Goal: Information Seeking & Learning: Learn about a topic

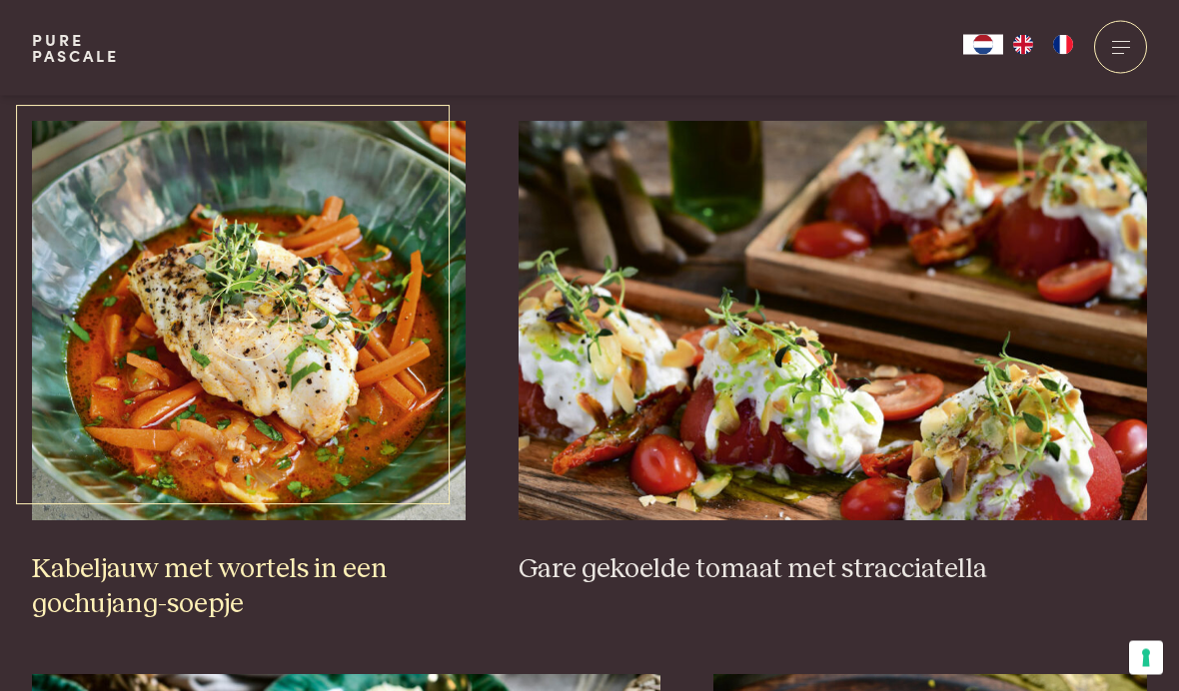
scroll to position [1245, 0]
click at [153, 467] on img at bounding box center [249, 321] width 434 height 400
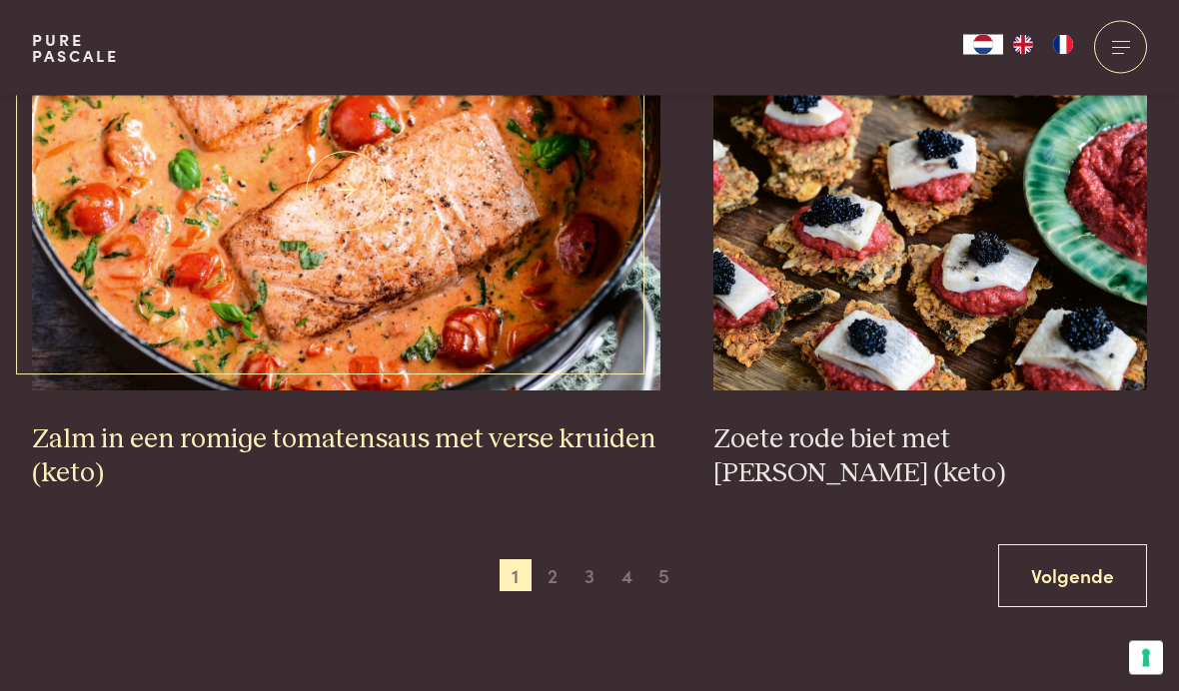
scroll to position [3486, 0]
click at [98, 317] on img at bounding box center [346, 191] width 628 height 400
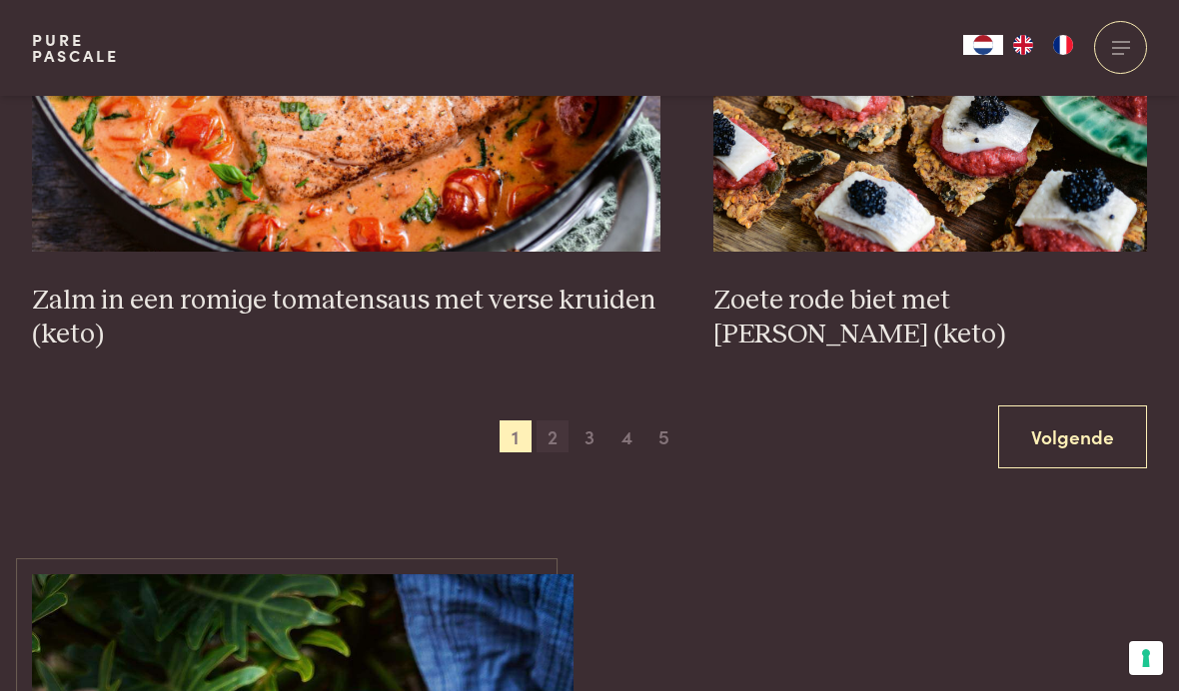
click at [548, 435] on span "2" at bounding box center [552, 437] width 32 height 32
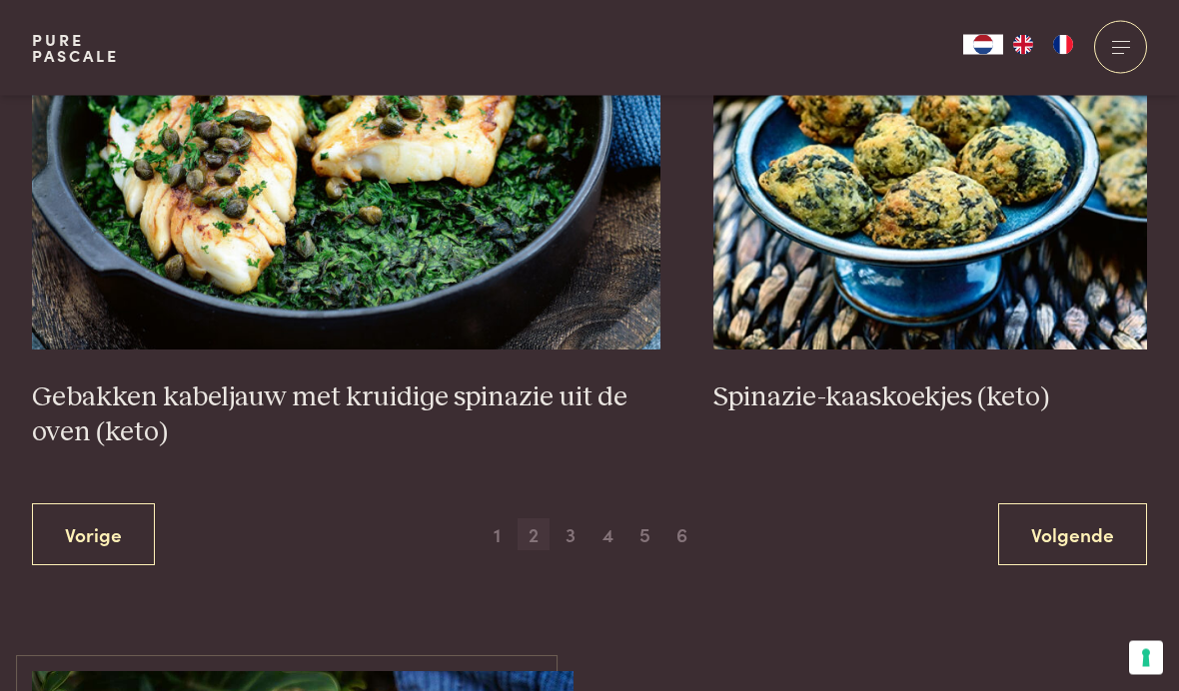
scroll to position [3582, 0]
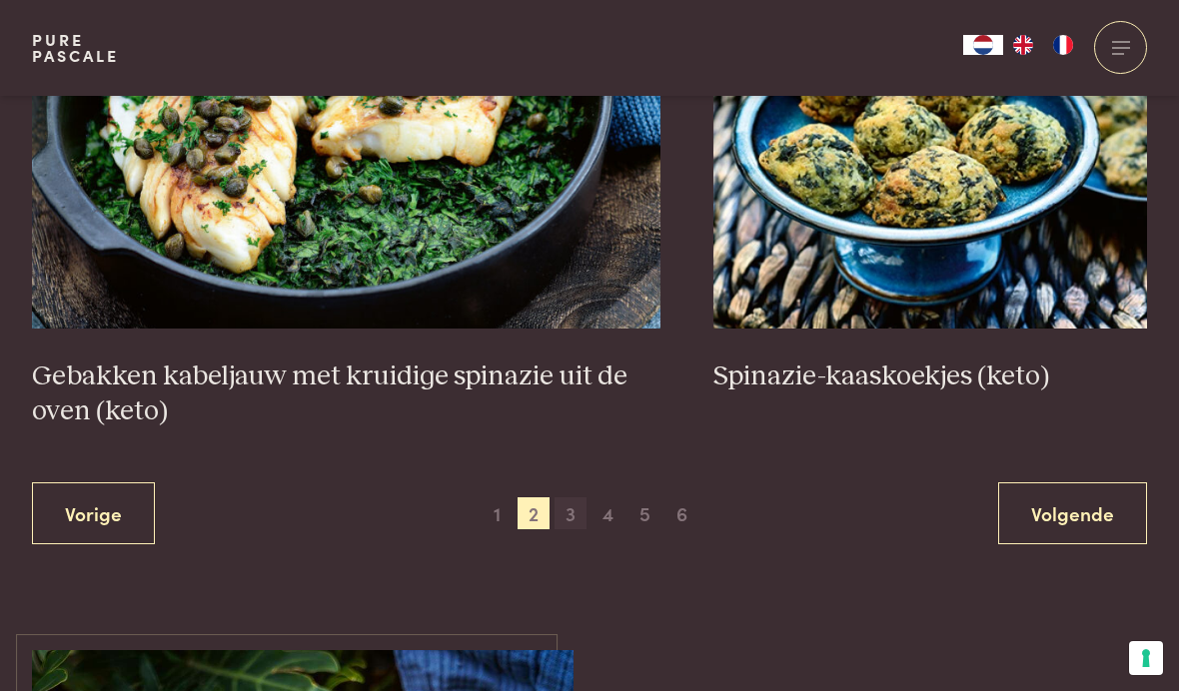
click at [573, 509] on span "3" at bounding box center [570, 514] width 32 height 32
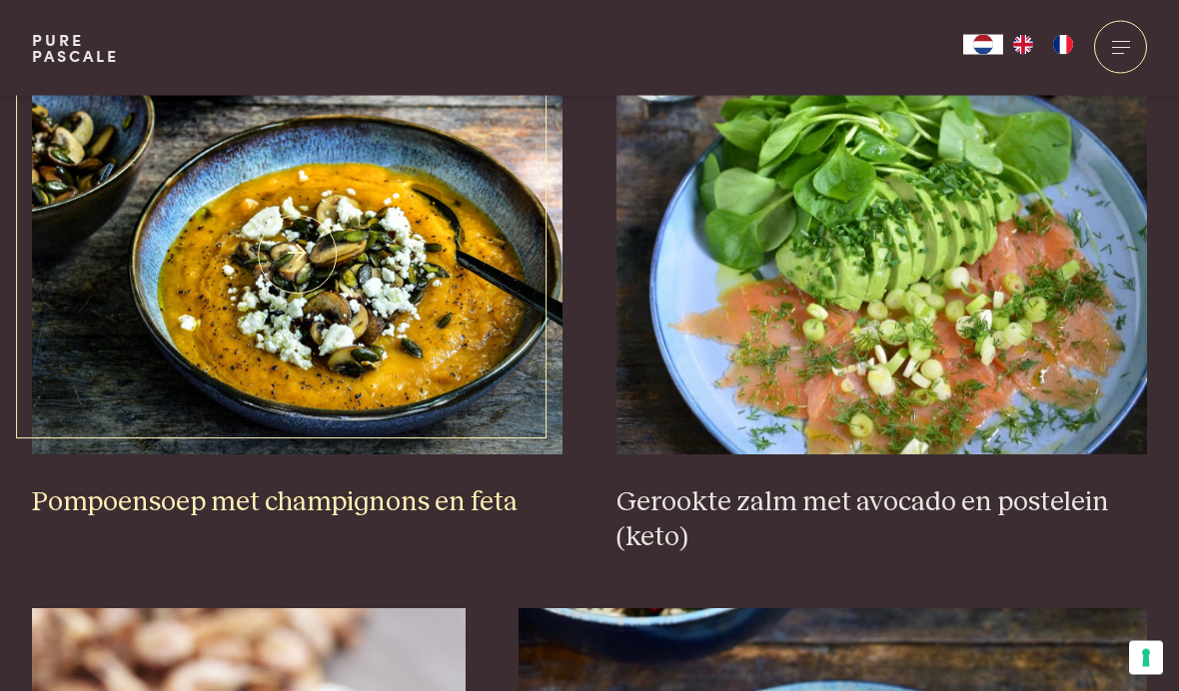
scroll to position [2488, 0]
click at [181, 341] on img at bounding box center [297, 255] width 531 height 400
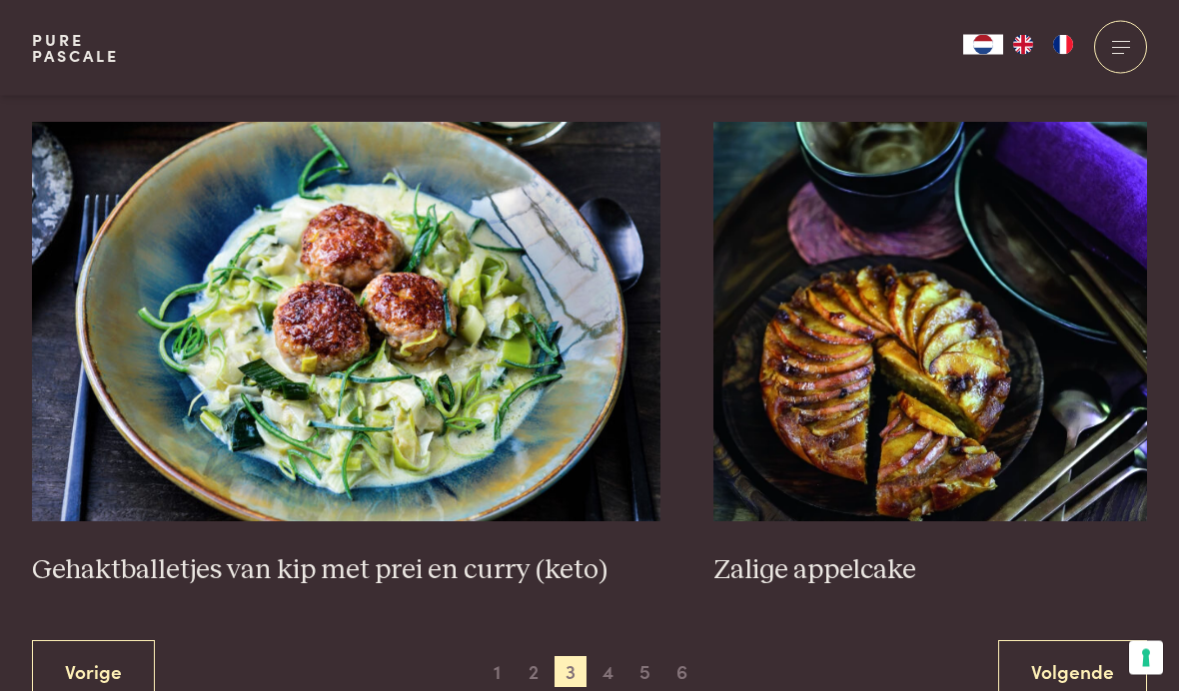
scroll to position [3527, 0]
click at [598, 656] on span "4" at bounding box center [608, 672] width 32 height 32
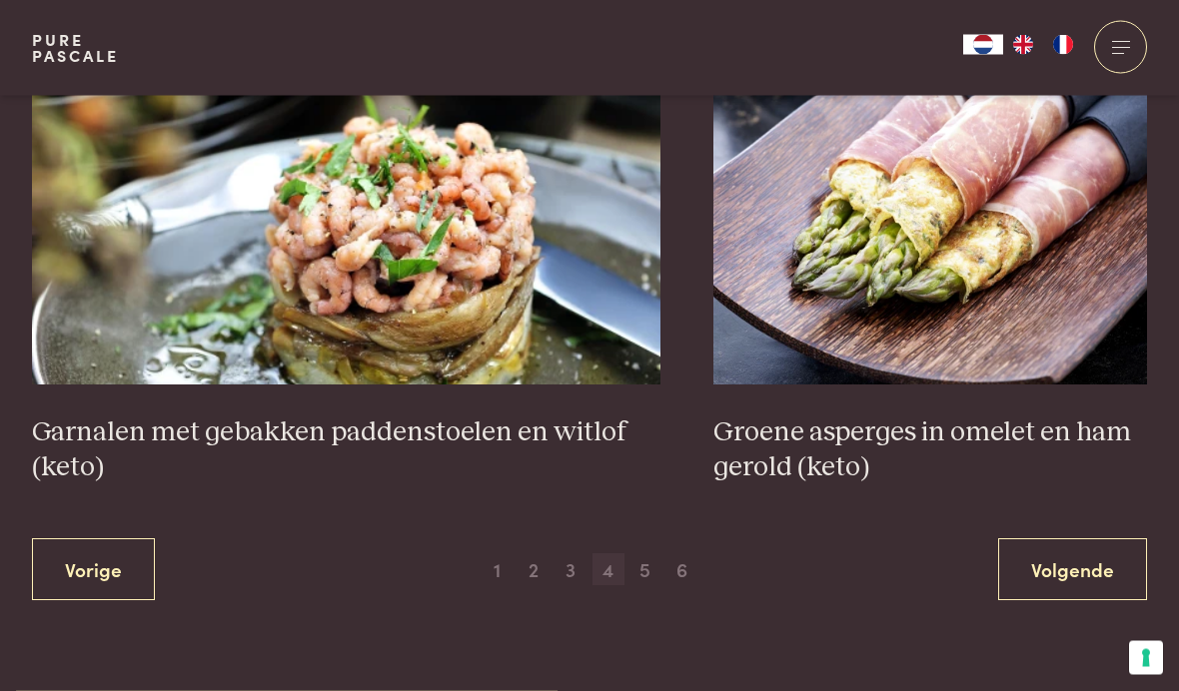
scroll to position [3526, 0]
click at [644, 555] on span "5" at bounding box center [645, 569] width 32 height 32
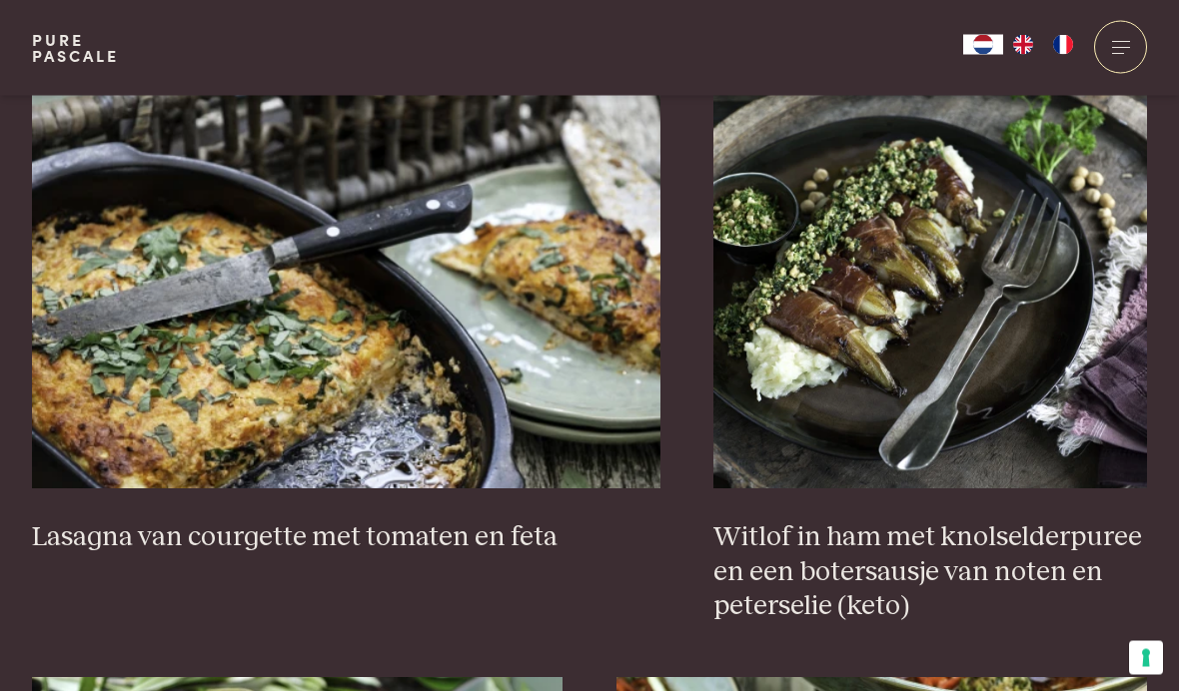
scroll to position [1830, 0]
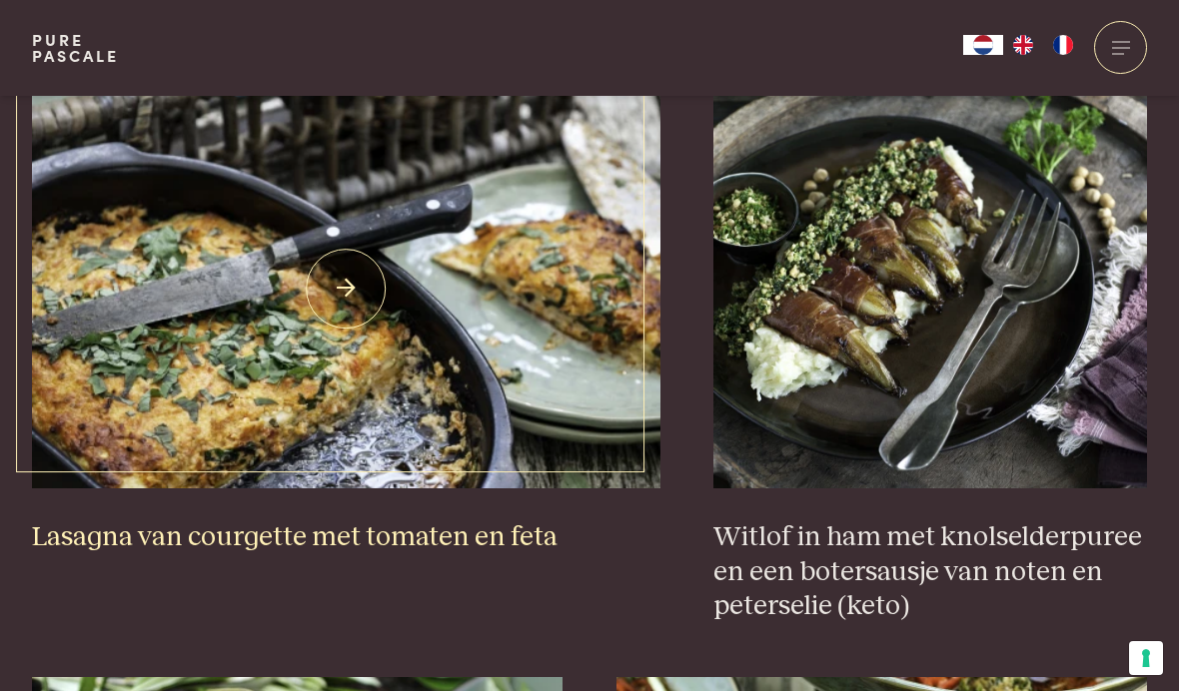
click at [81, 347] on img at bounding box center [346, 289] width 628 height 400
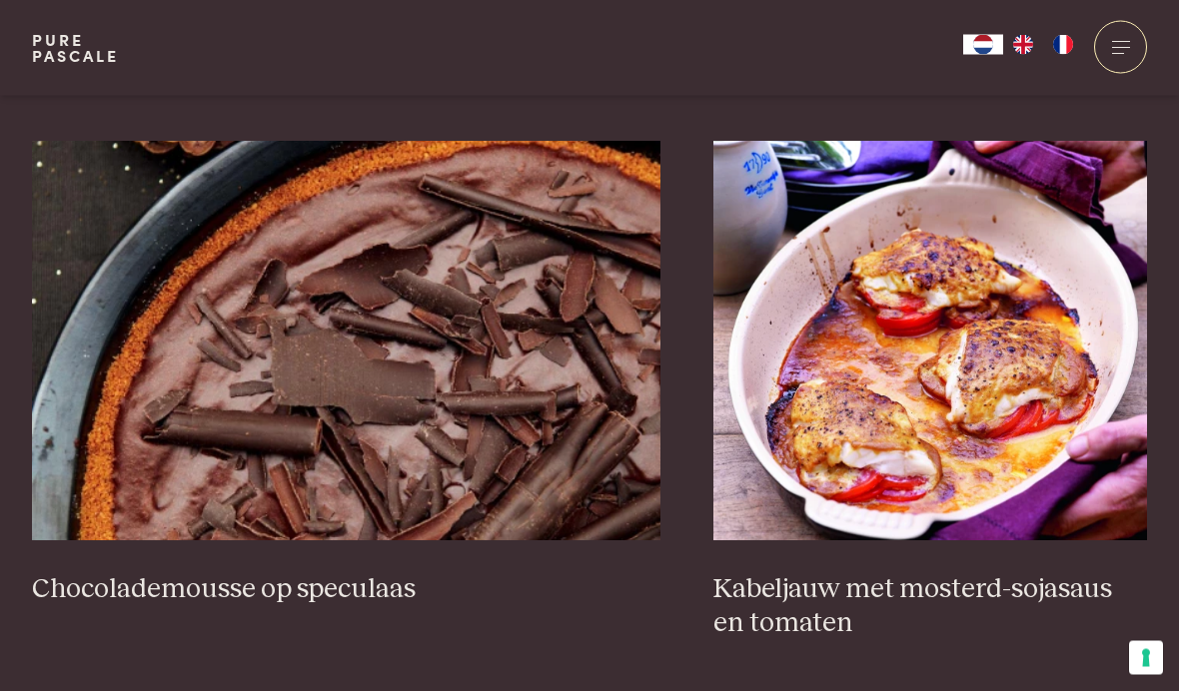
scroll to position [3440, 0]
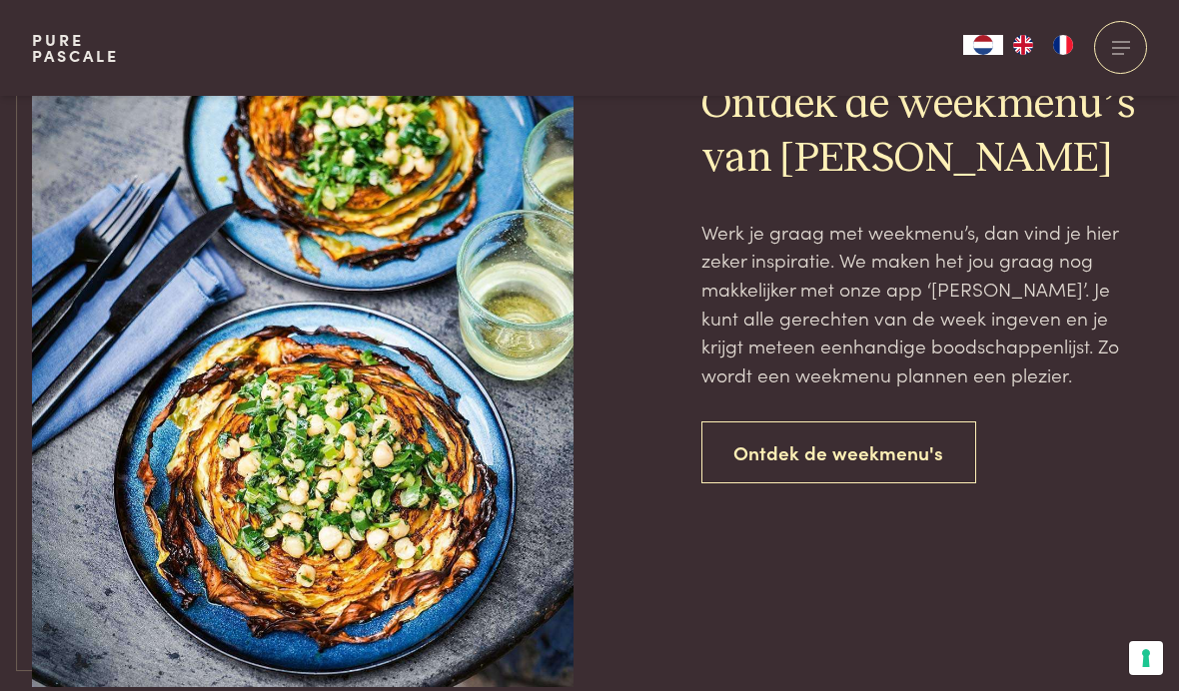
scroll to position [1663, 0]
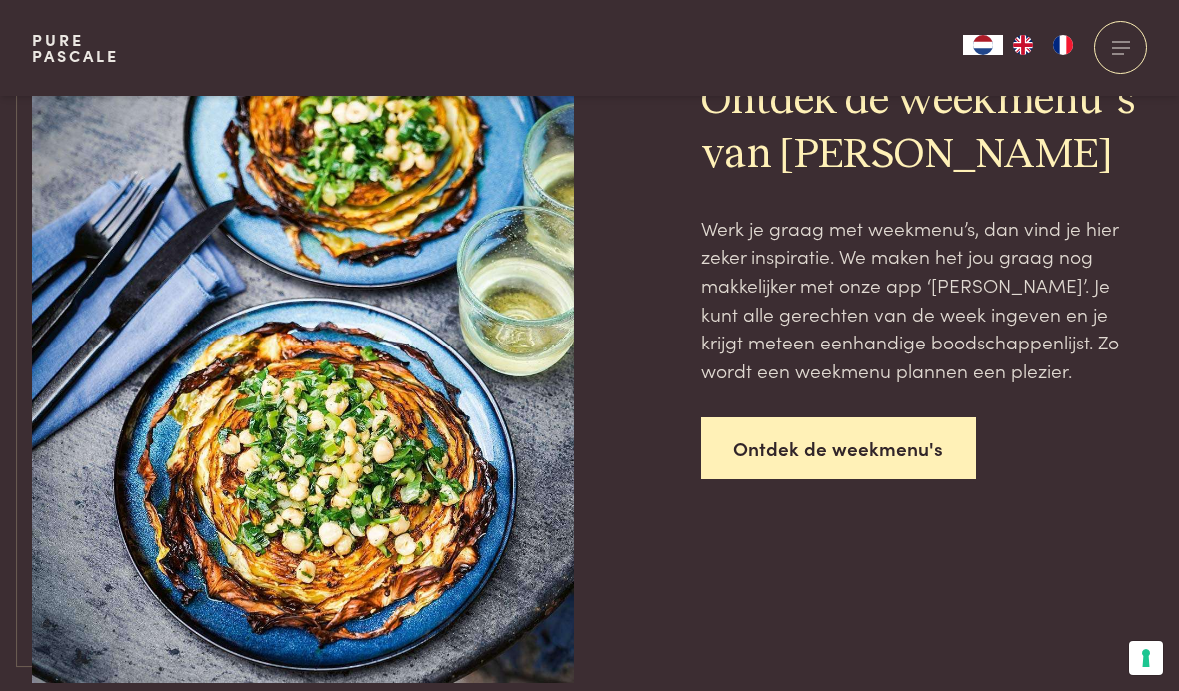
click at [796, 431] on link "Ontdek de weekmenu's" at bounding box center [839, 449] width 276 height 63
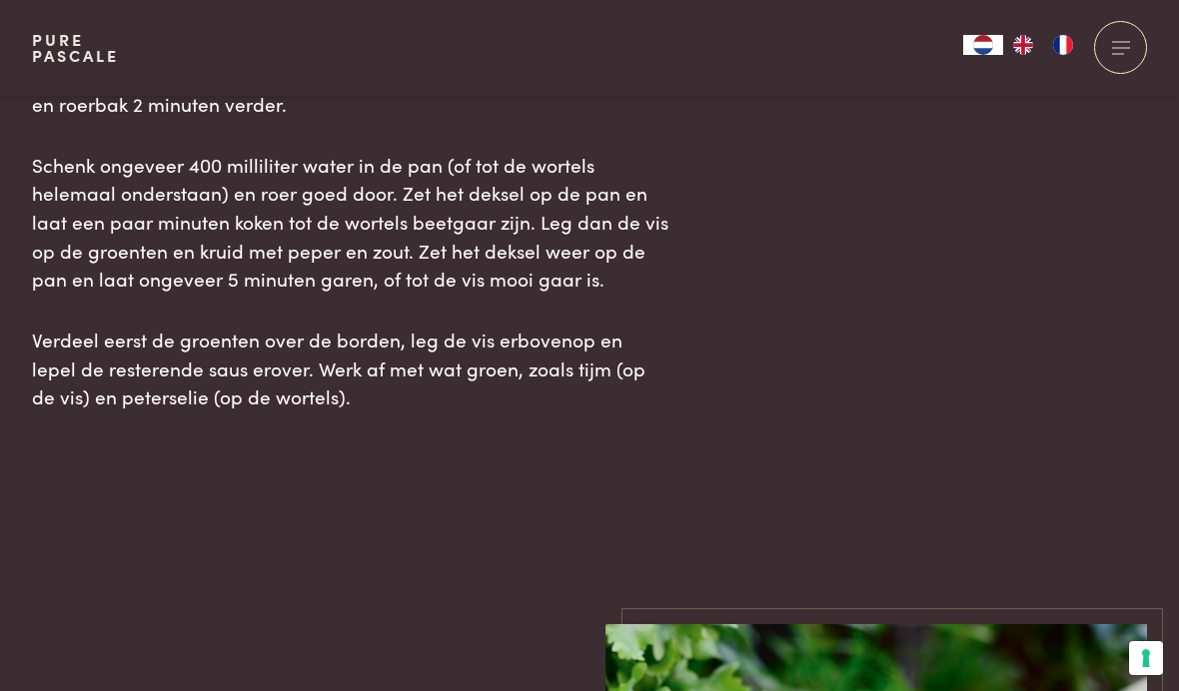
scroll to position [2600, 0]
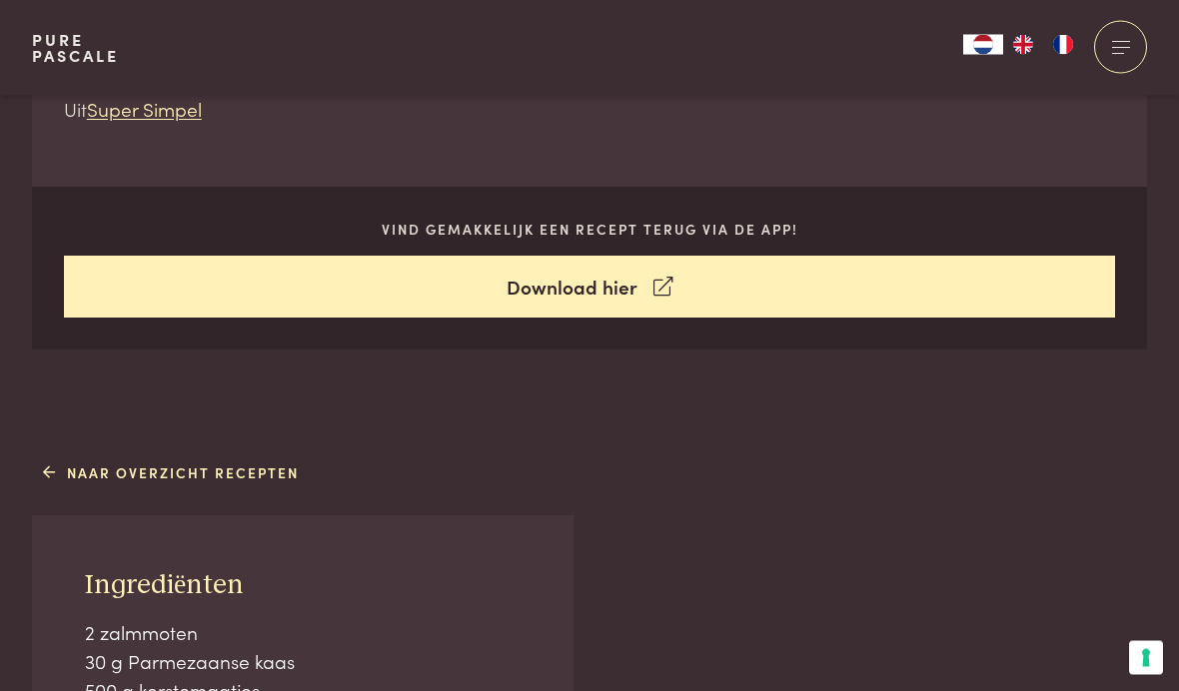
scroll to position [764, 0]
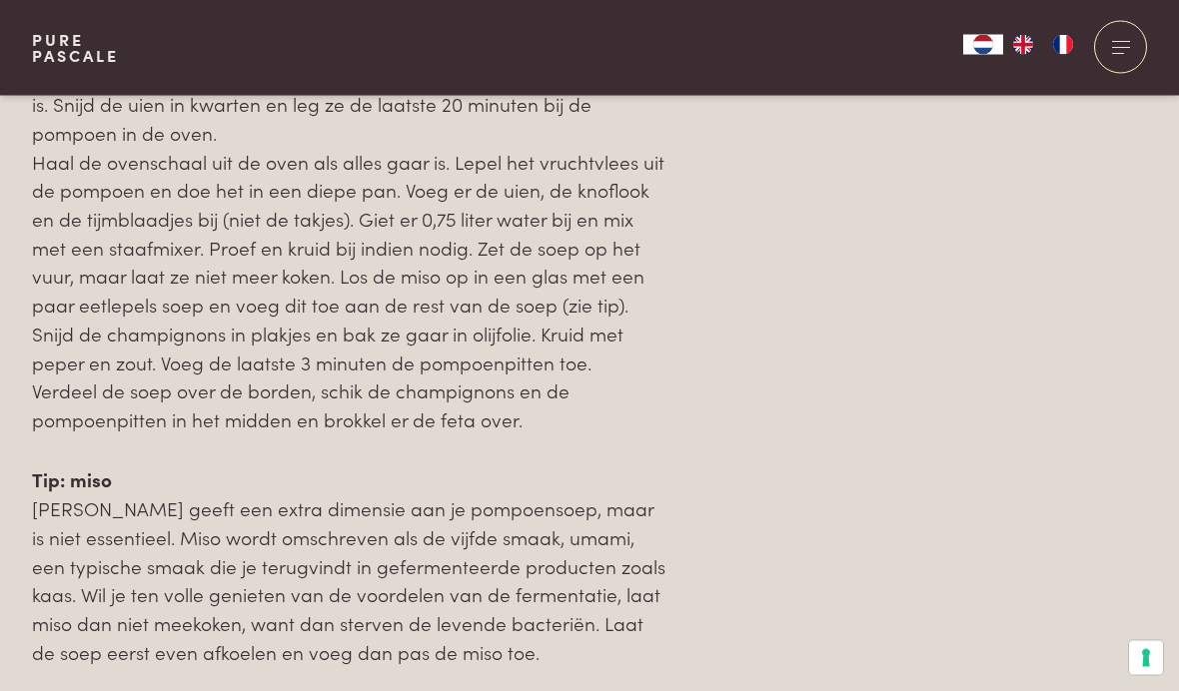
scroll to position [2295, 0]
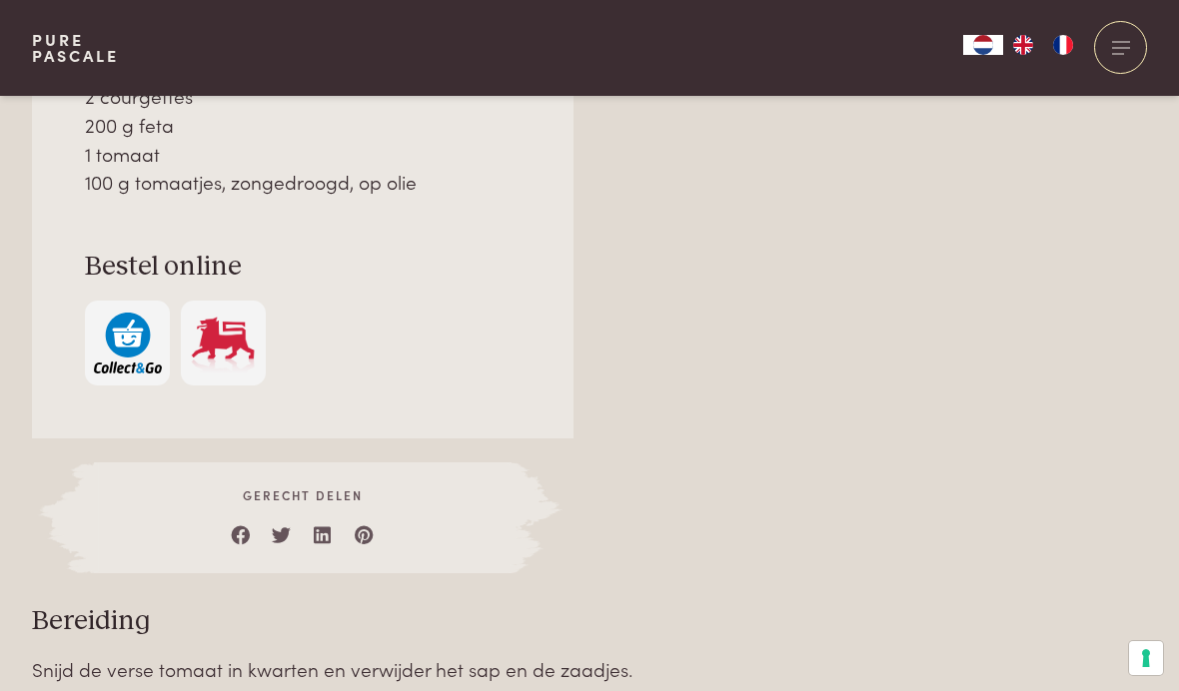
scroll to position [1652, 0]
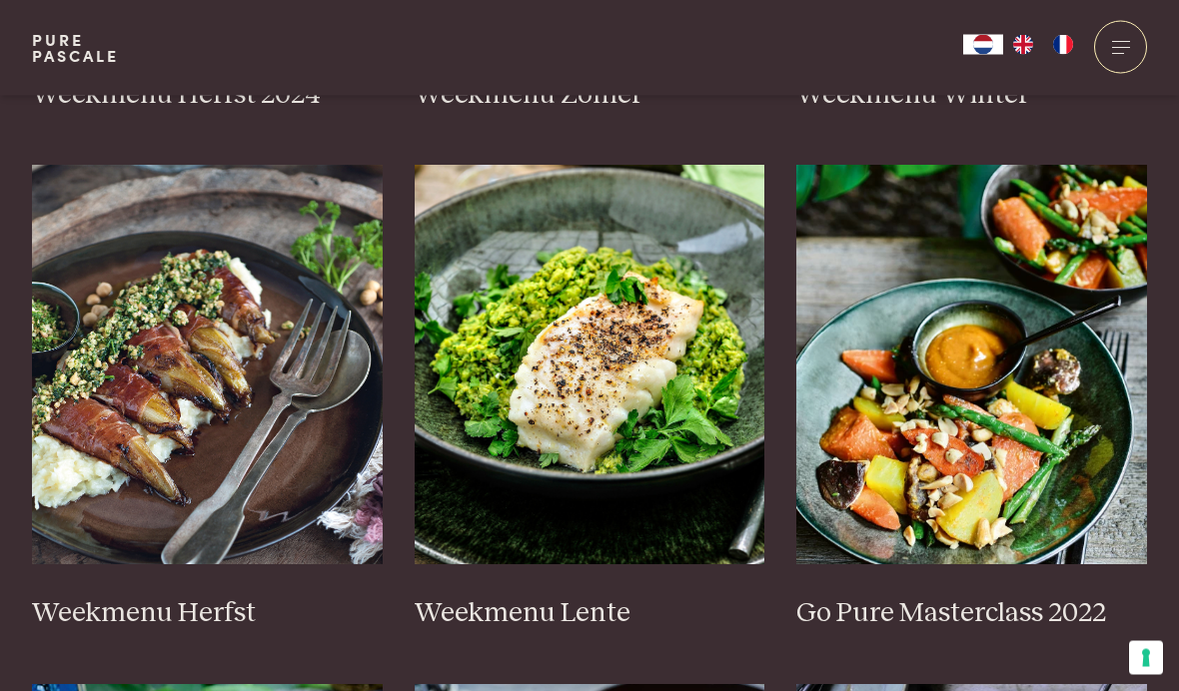
scroll to position [993, 0]
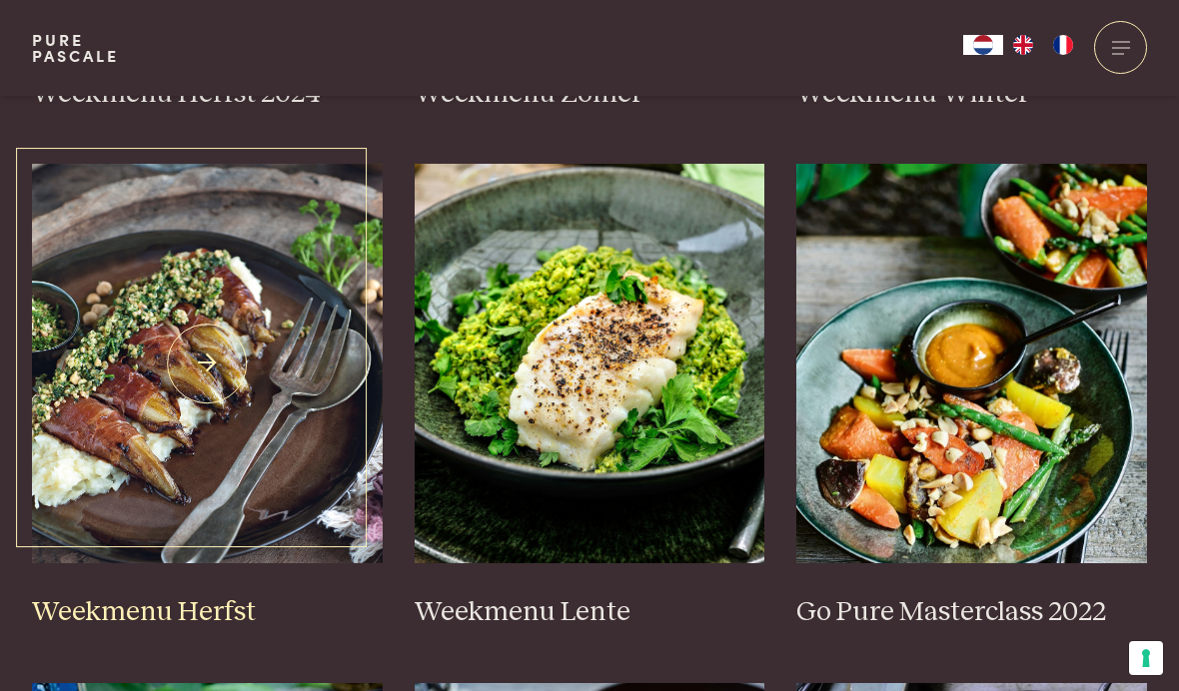
click at [73, 595] on h3 "Weekmenu Herfst" at bounding box center [207, 612] width 351 height 35
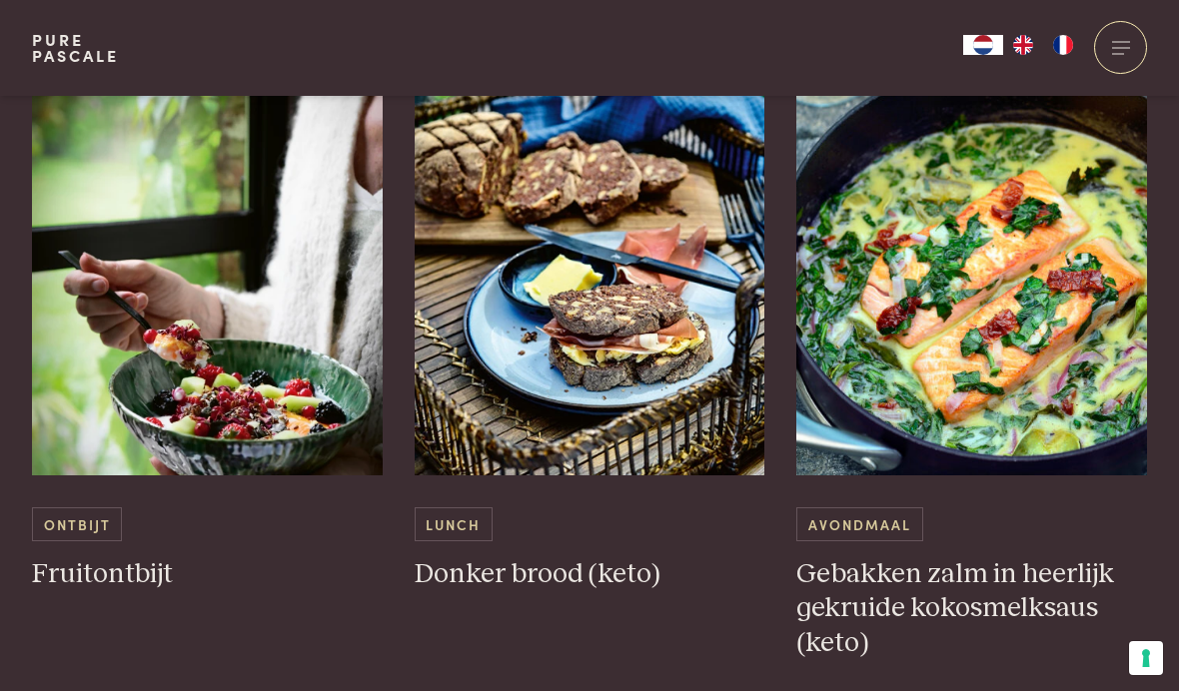
scroll to position [4211, 0]
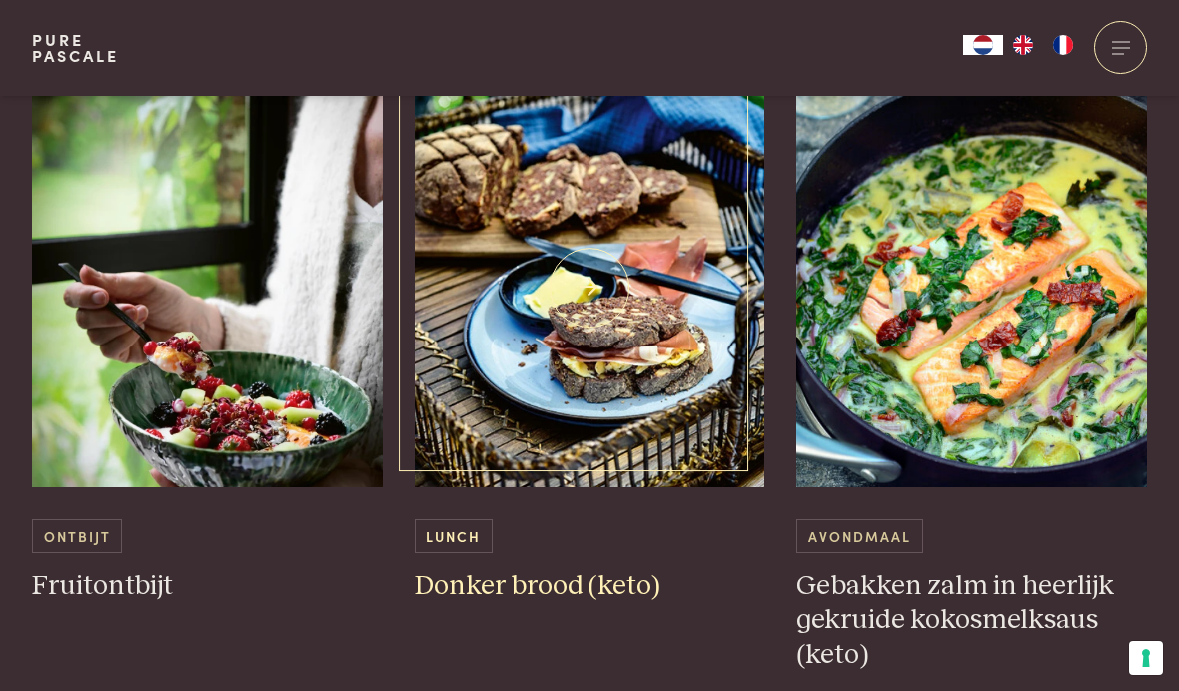
click at [483, 569] on h3 "Donker brood (keto)" at bounding box center [590, 586] width 351 height 35
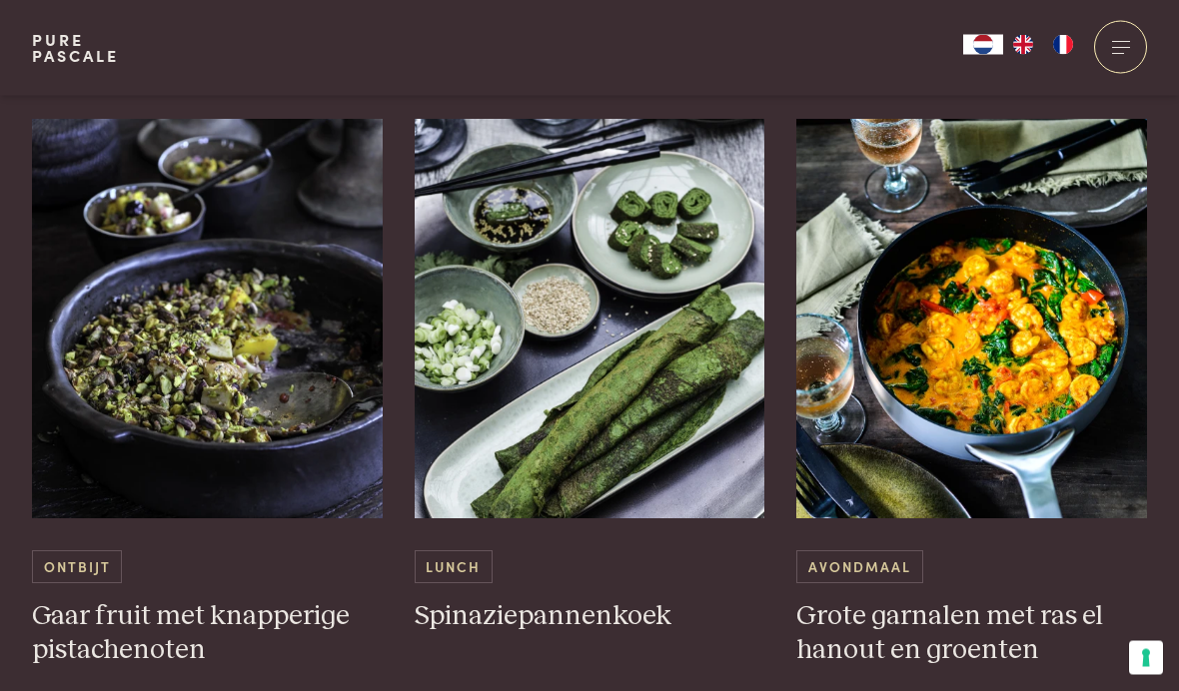
scroll to position [5882, 0]
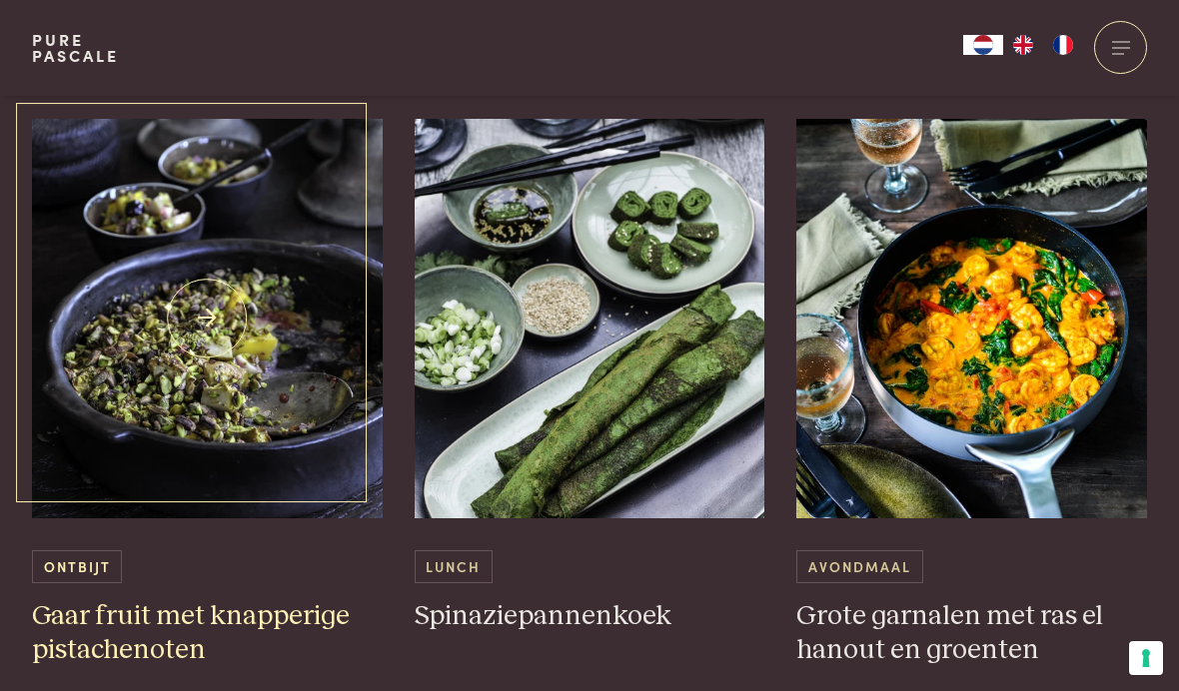
click at [89, 453] on img at bounding box center [207, 319] width 351 height 400
click at [72, 599] on h3 "Gaar fruit met knapperige pistachenoten" at bounding box center [207, 633] width 351 height 69
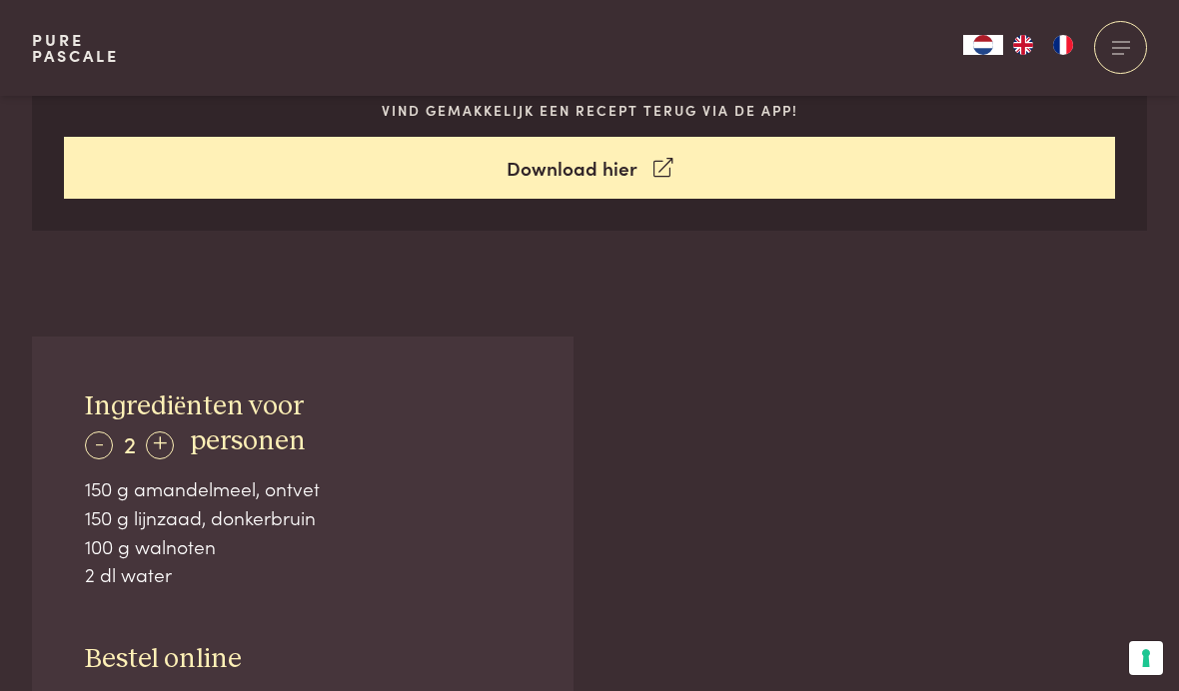
scroll to position [1007, 0]
